Goal: Information Seeking & Learning: Learn about a topic

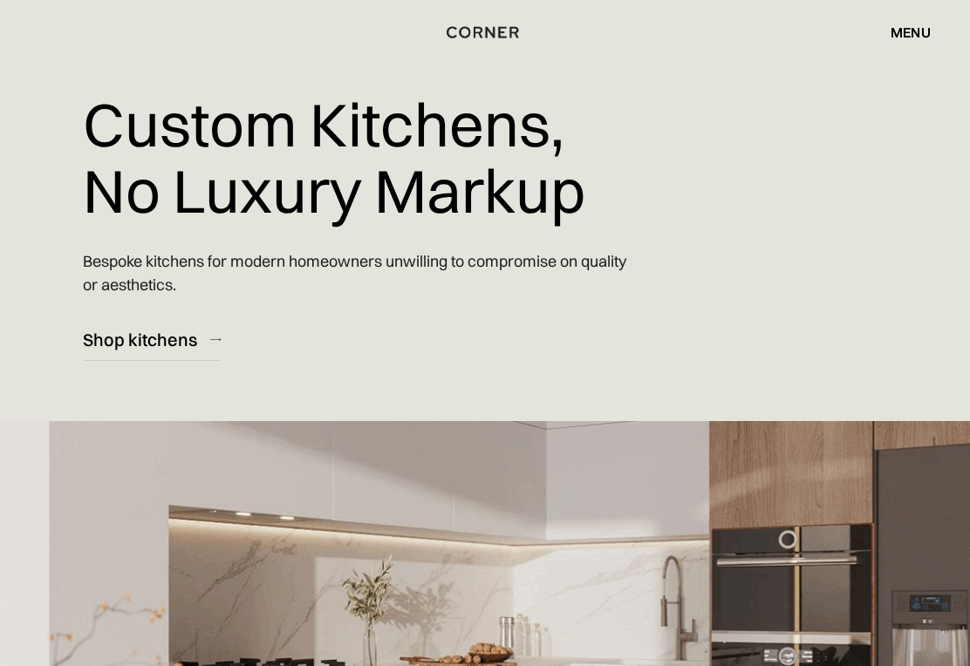
click at [917, 35] on div "menu" at bounding box center [910, 32] width 40 height 14
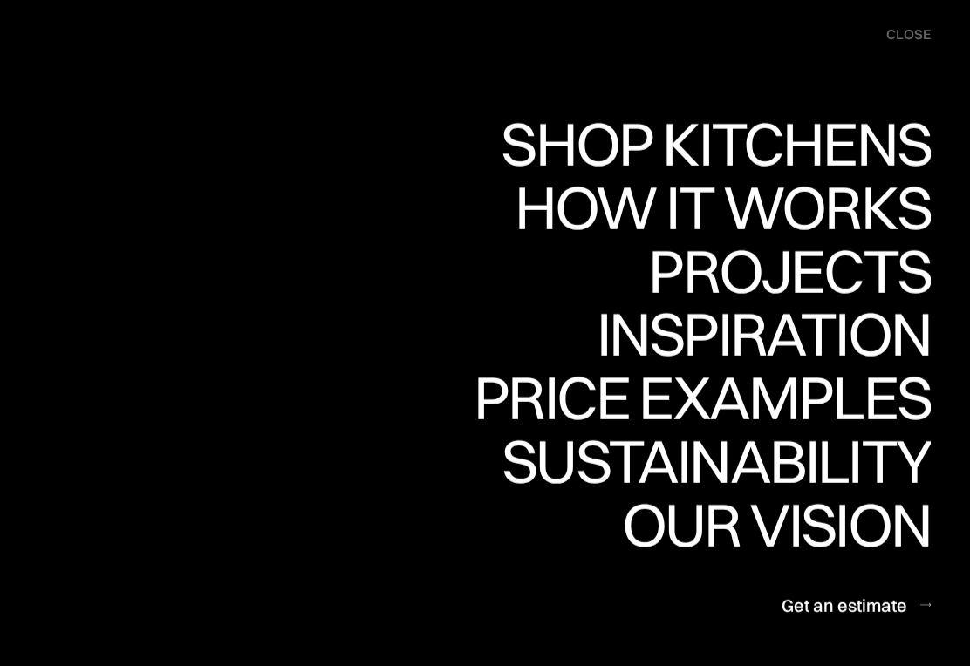
click at [877, 261] on div "Projects" at bounding box center [789, 270] width 283 height 61
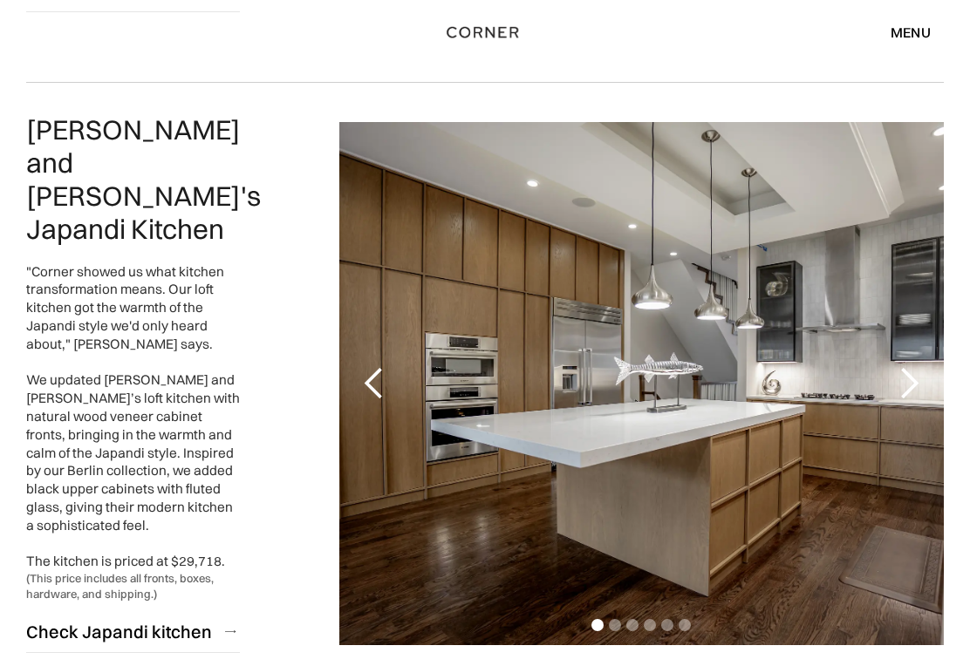
scroll to position [832, 0]
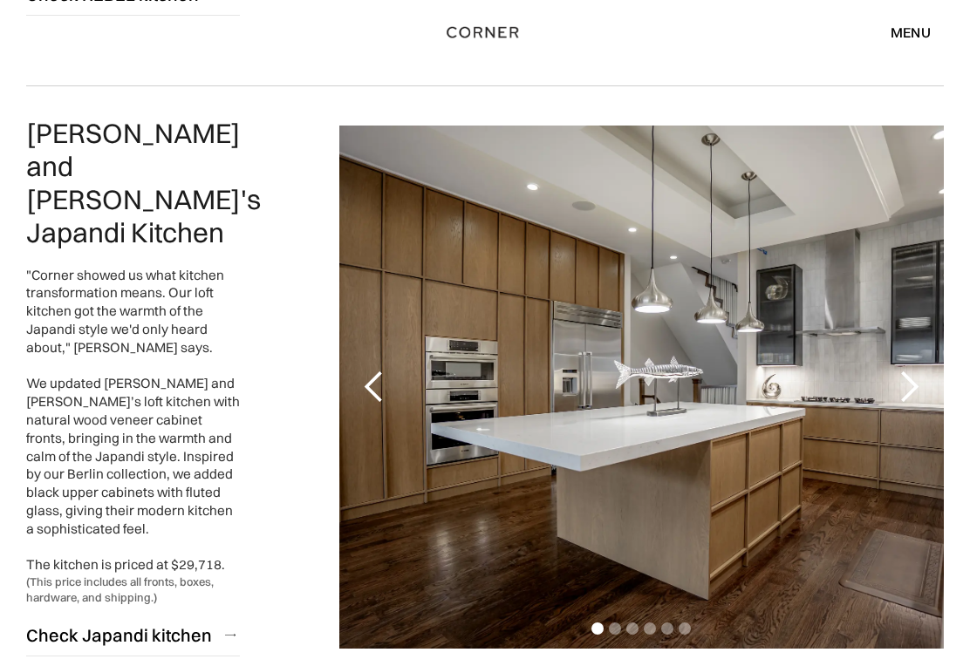
click at [922, 370] on div "next slide" at bounding box center [908, 387] width 35 height 35
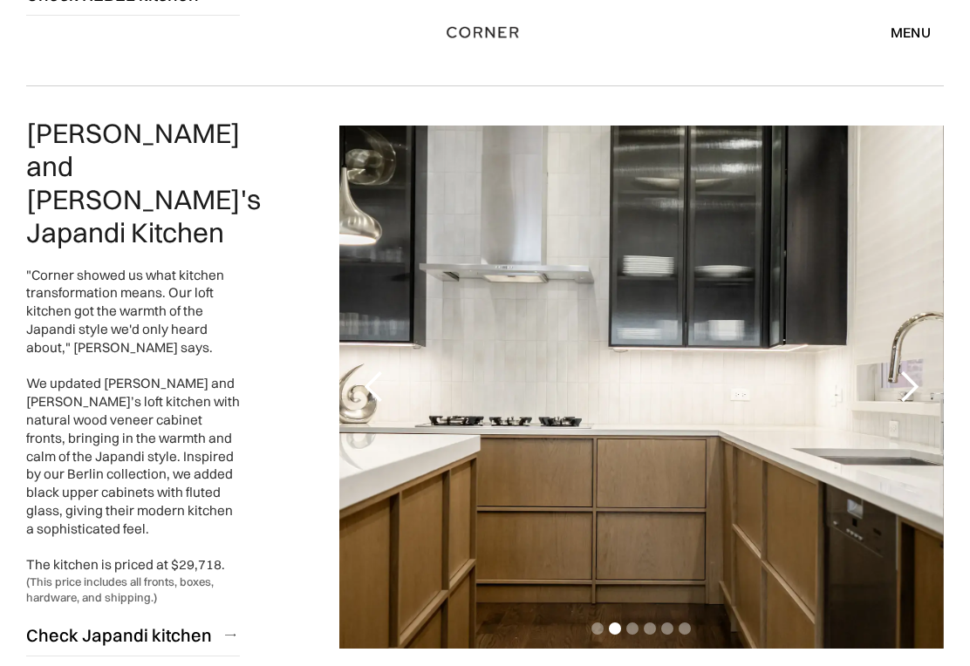
click at [918, 370] on div "next slide" at bounding box center [908, 387] width 35 height 35
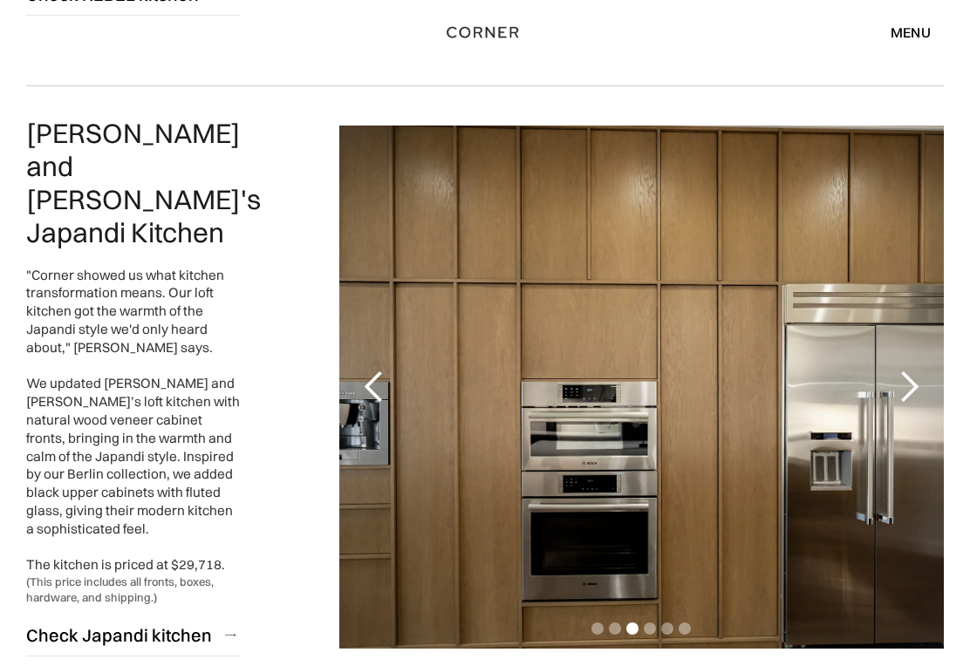
click at [914, 370] on div "next slide" at bounding box center [908, 387] width 35 height 35
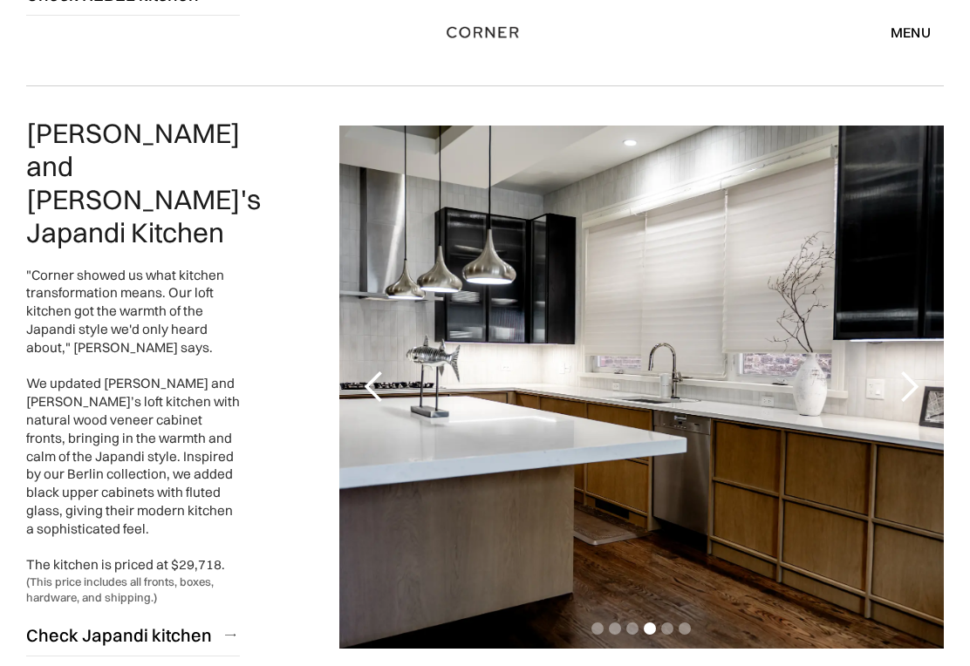
click at [921, 370] on div "next slide" at bounding box center [908, 387] width 35 height 35
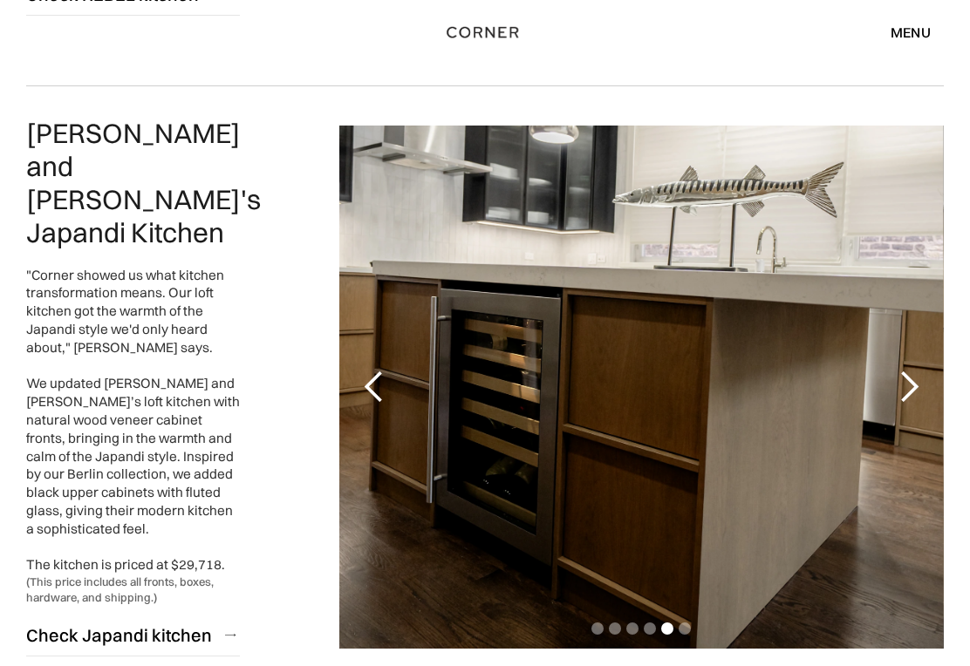
click at [920, 370] on div "next slide" at bounding box center [908, 387] width 35 height 35
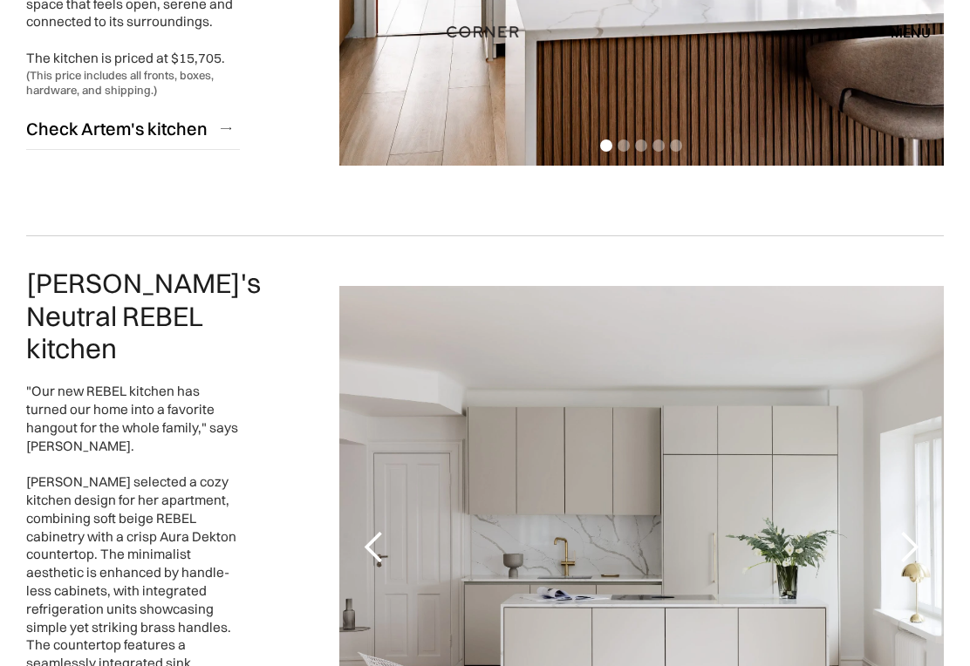
scroll to position [2699, 0]
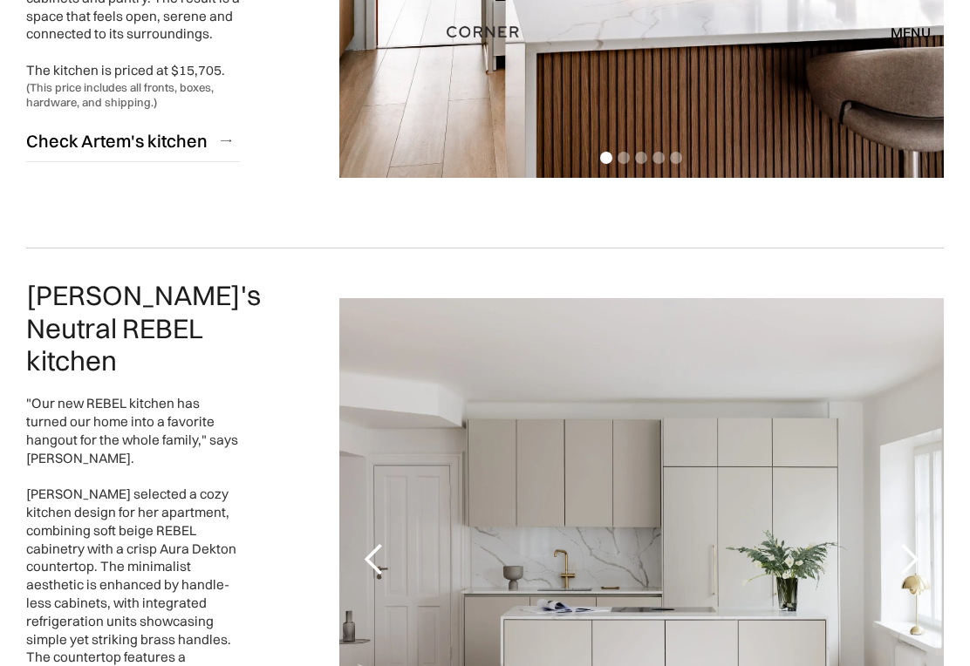
click at [918, 543] on div "next slide" at bounding box center [908, 560] width 35 height 35
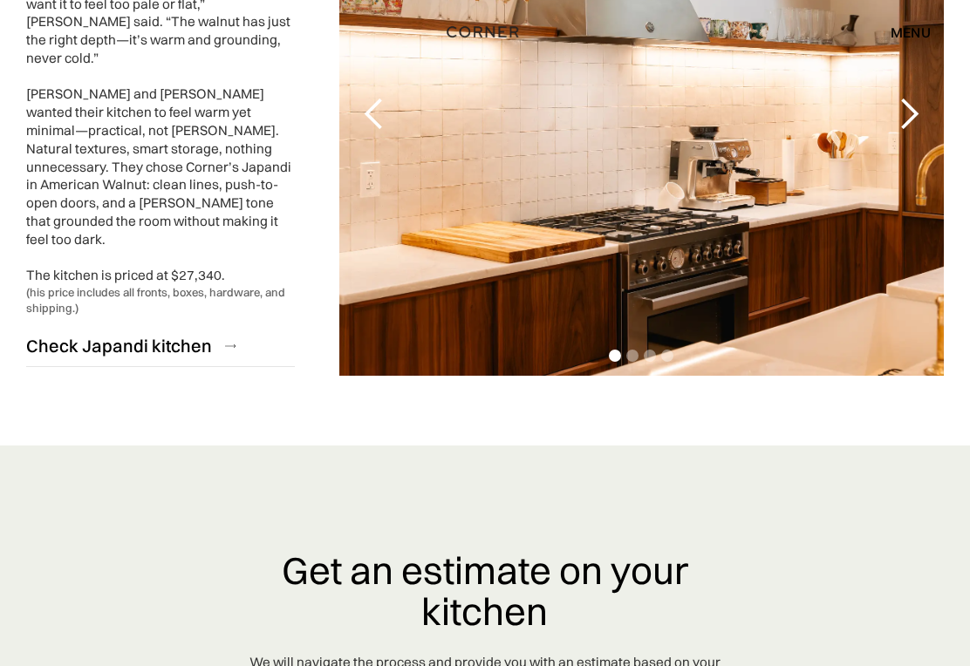
scroll to position [4671, 0]
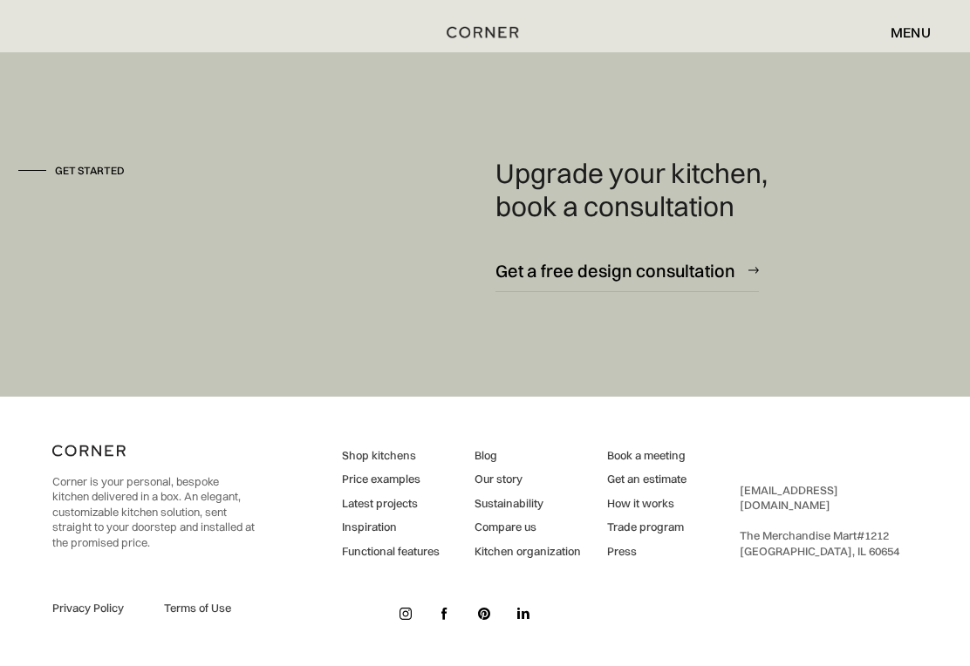
scroll to position [5095, 0]
click at [389, 464] on link "Shop kitchens" at bounding box center [391, 456] width 98 height 16
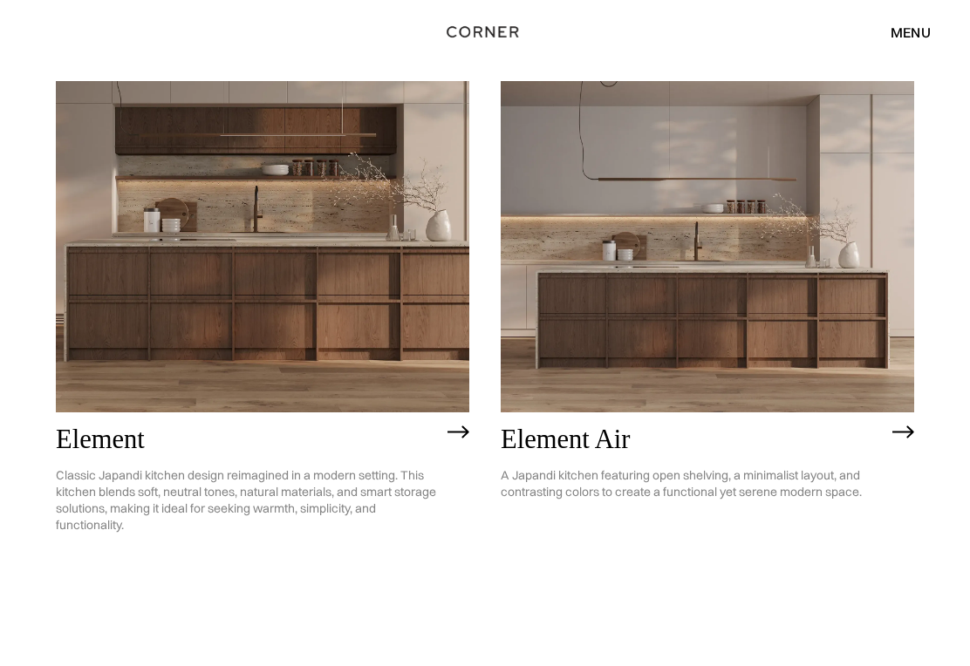
scroll to position [1336, 0]
click at [442, 441] on div "Element Classic Japandi kitchen design reimagined in a modern setting. This kit…" at bounding box center [262, 486] width 413 height 147
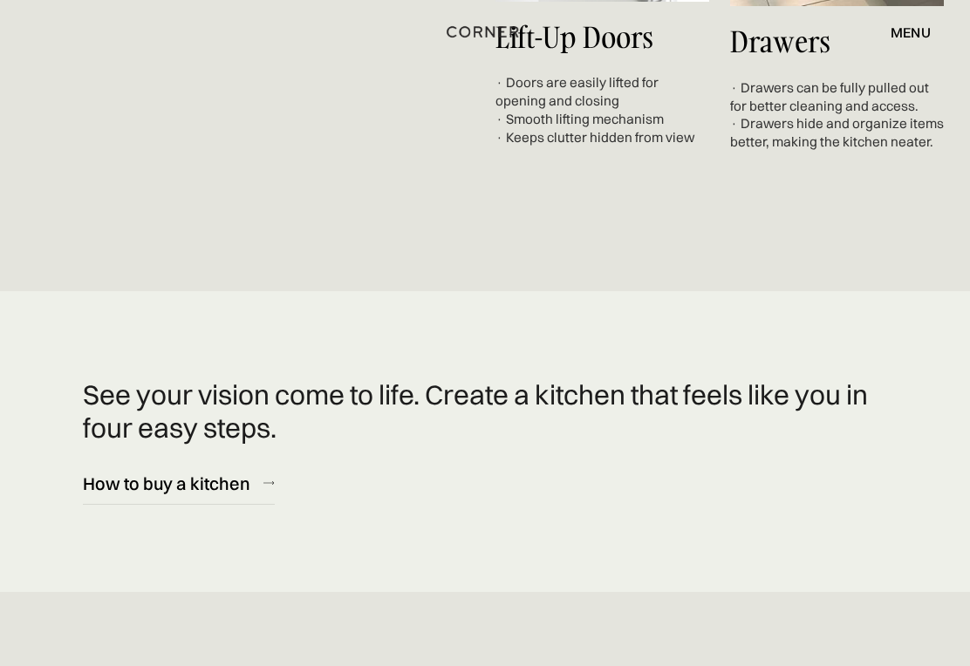
scroll to position [6749, 0]
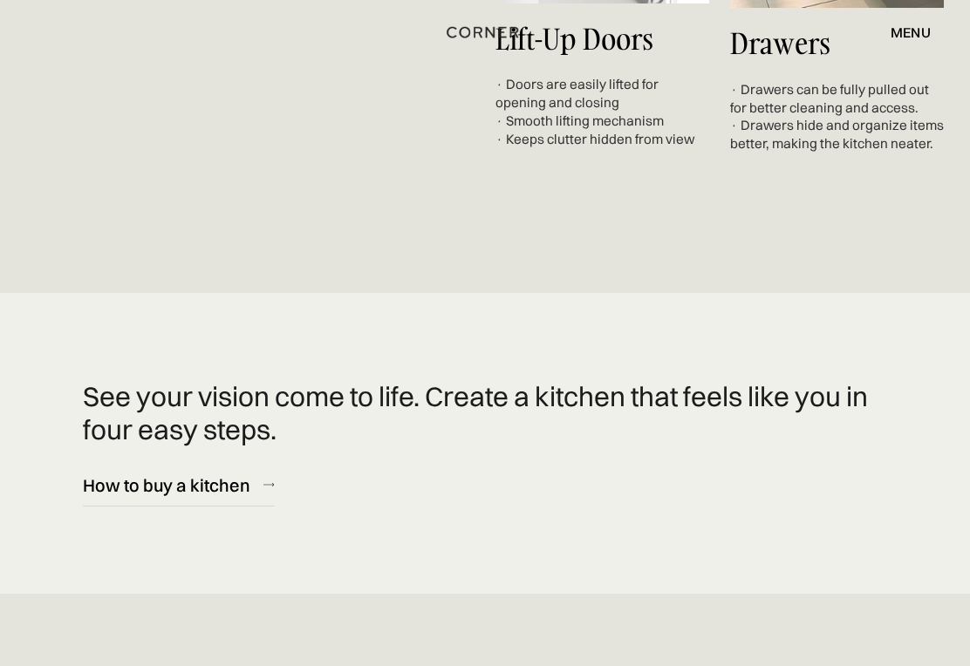
click at [227, 497] on div "How to buy a kitchen" at bounding box center [166, 486] width 167 height 24
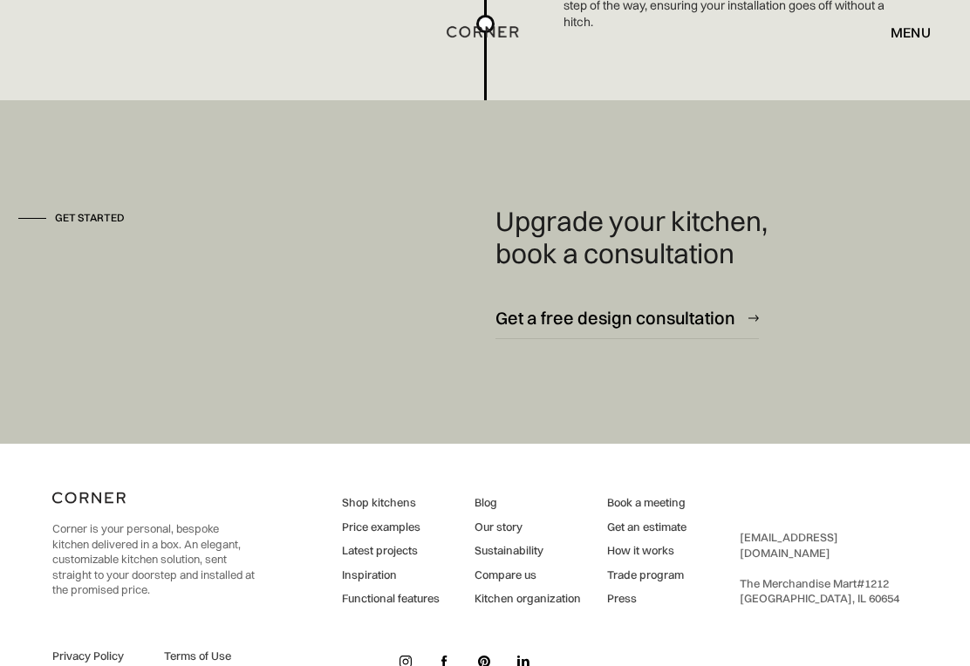
scroll to position [4589, 0]
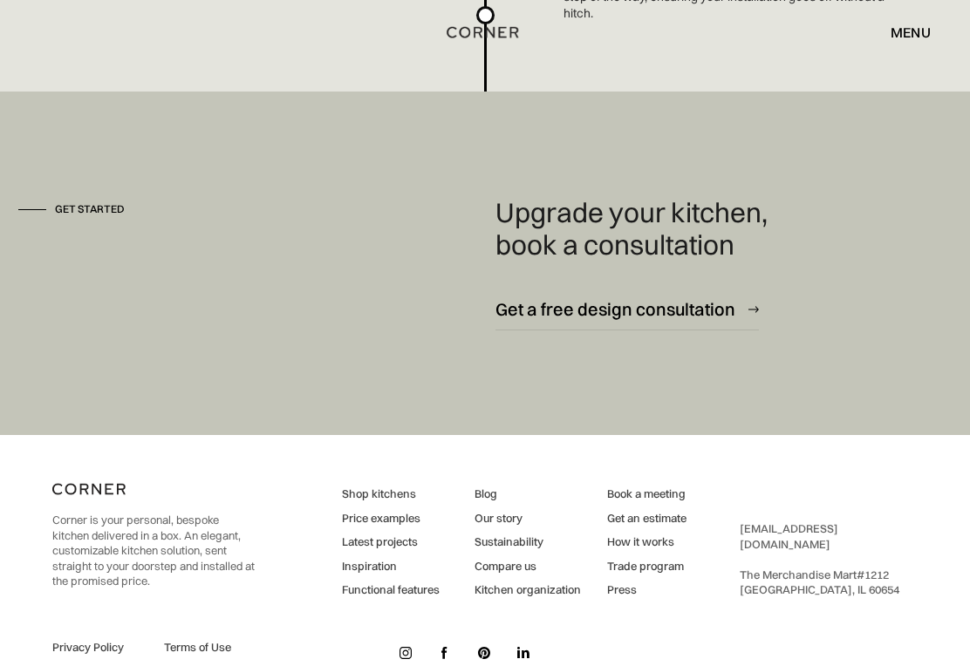
click at [404, 647] on img at bounding box center [405, 653] width 12 height 12
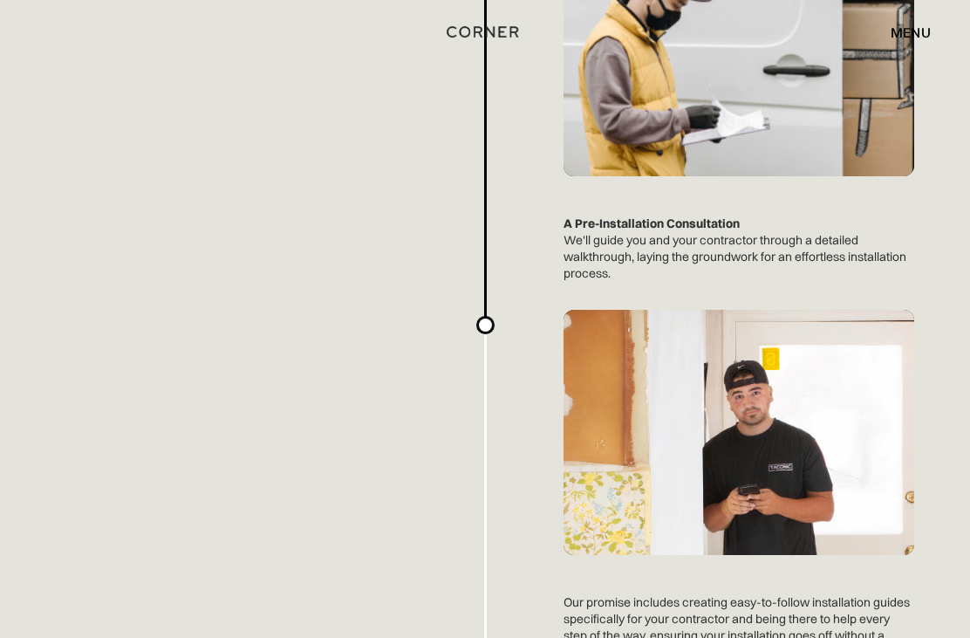
scroll to position [4589, 0]
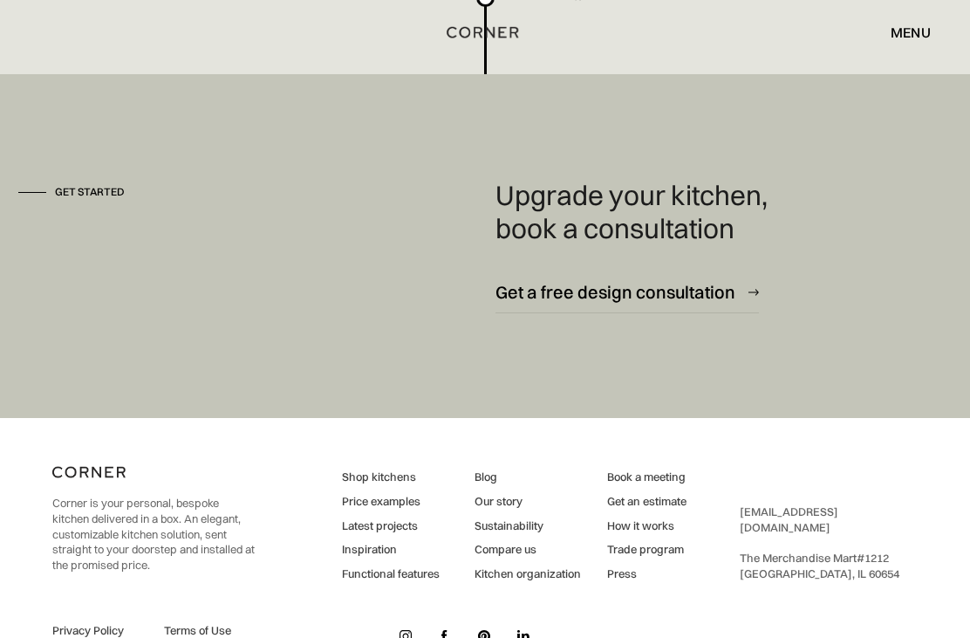
click at [411, 637] on img at bounding box center [405, 636] width 12 height 12
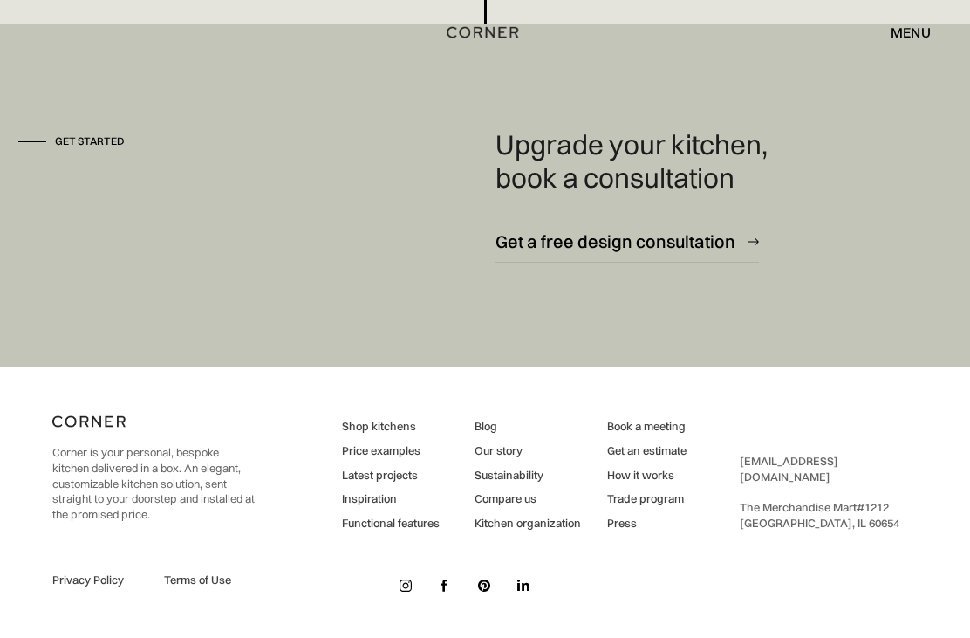
click at [442, 591] on img at bounding box center [444, 585] width 7 height 12
click at [445, 585] on img at bounding box center [444, 585] width 7 height 12
click at [522, 588] on img at bounding box center [523, 585] width 12 height 12
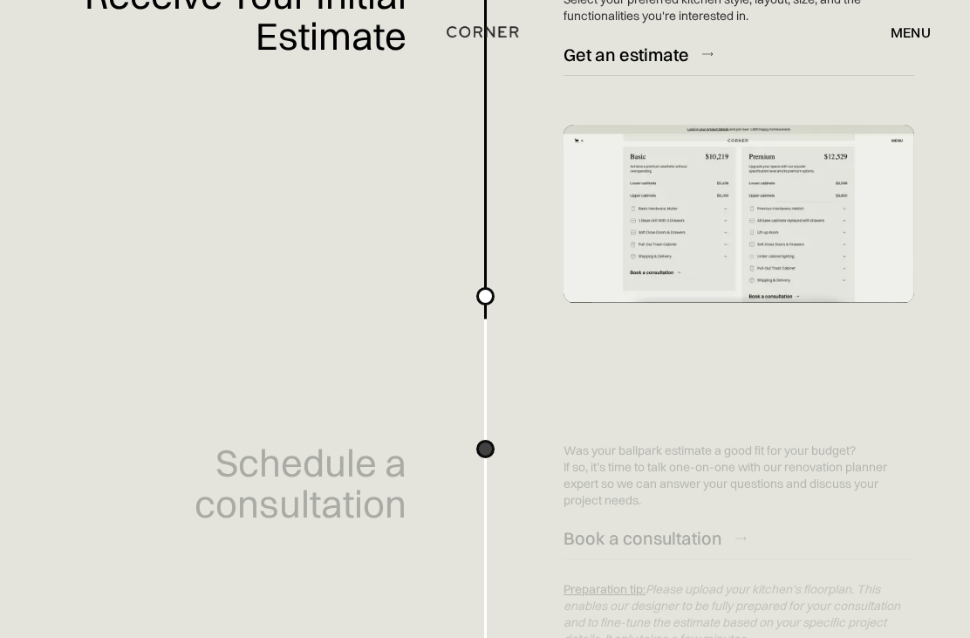
scroll to position [0, 0]
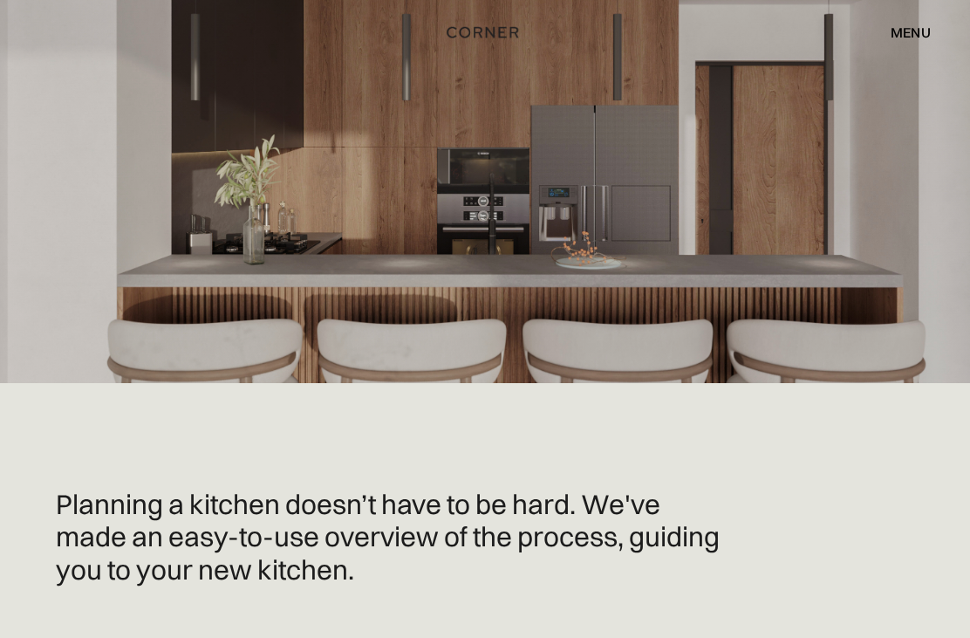
click at [508, 36] on img "home" at bounding box center [483, 32] width 72 height 23
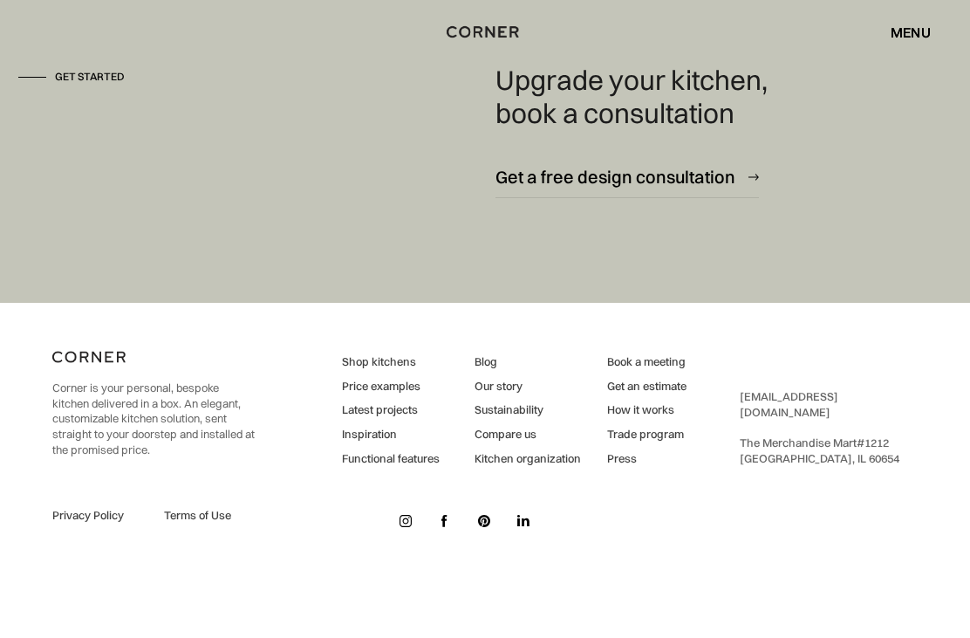
scroll to position [11767, 0]
click at [406, 467] on link "Functional features" at bounding box center [391, 460] width 98 height 16
